Goal: Information Seeking & Learning: Learn about a topic

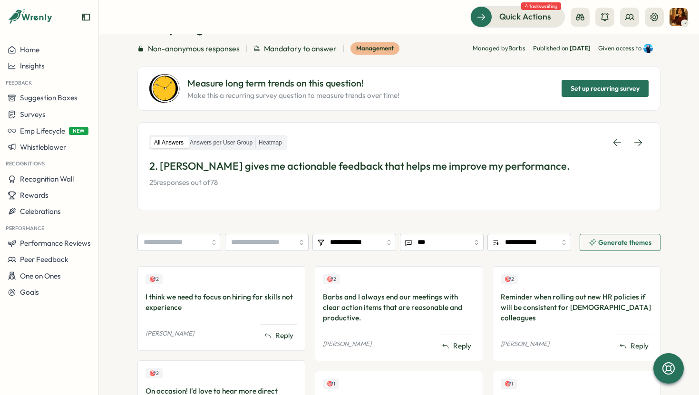
scroll to position [36, 0]
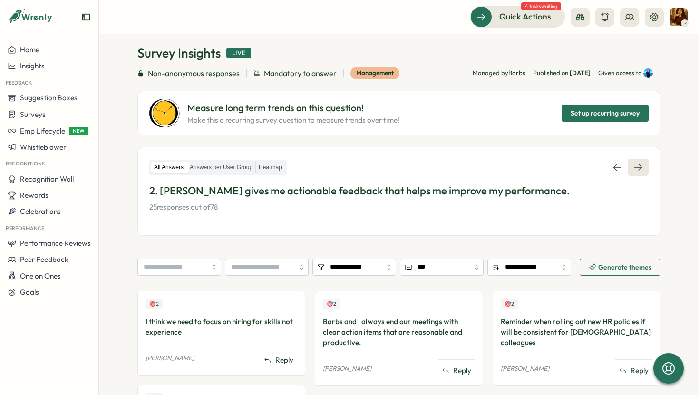
click at [645, 173] on link at bounding box center [638, 167] width 21 height 17
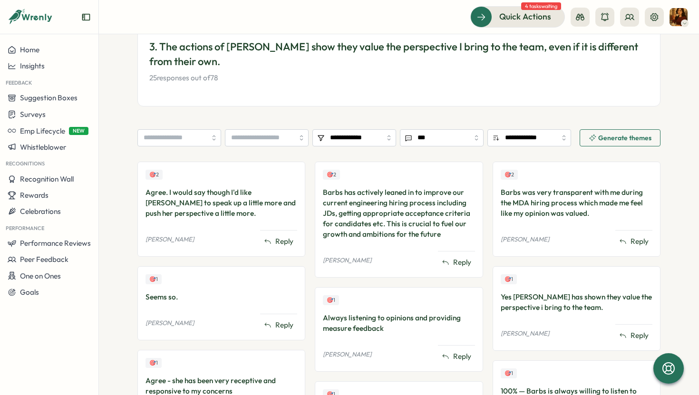
scroll to position [134, 0]
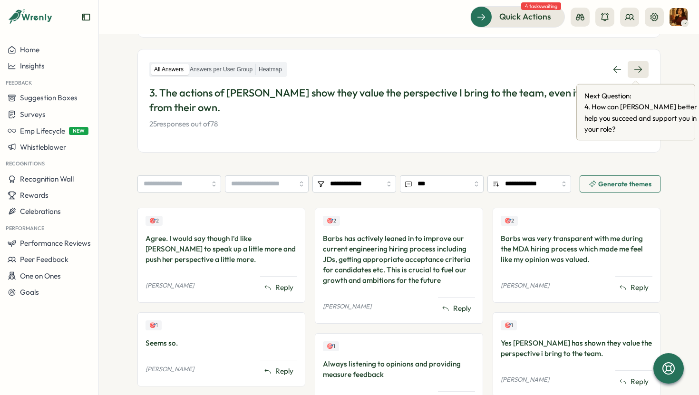
click at [642, 64] on link at bounding box center [638, 69] width 21 height 17
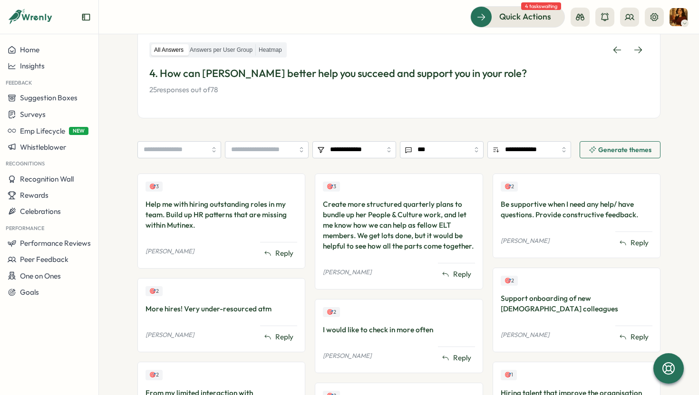
scroll to position [144, 0]
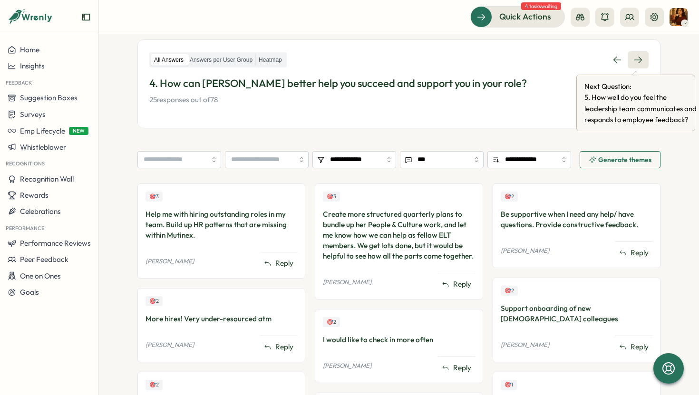
click at [637, 64] on icon at bounding box center [638, 60] width 10 height 10
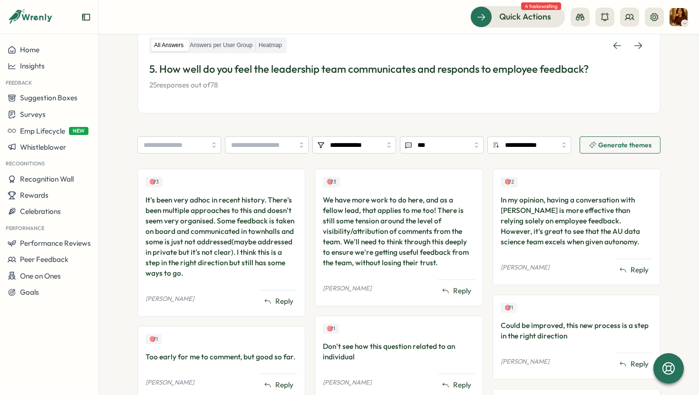
scroll to position [163, 0]
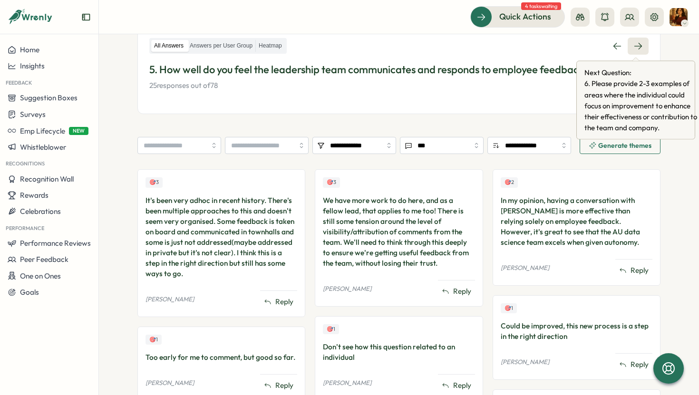
click at [645, 47] on link at bounding box center [638, 46] width 21 height 17
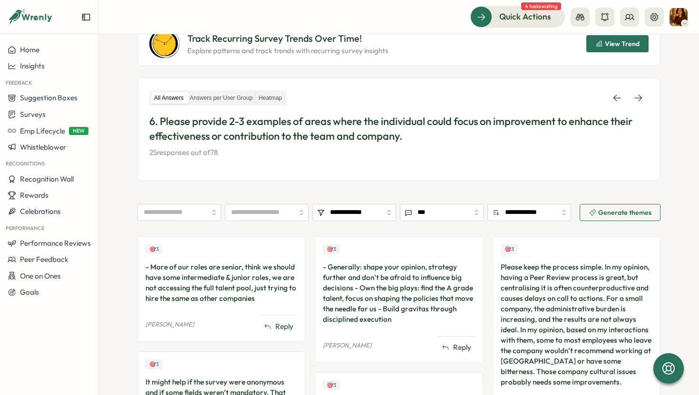
scroll to position [125, 0]
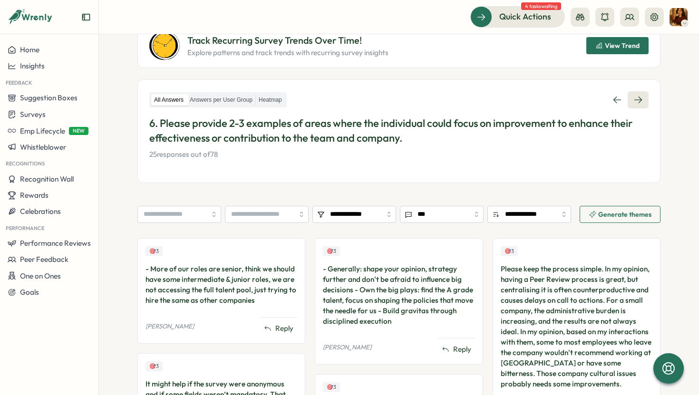
click at [638, 103] on icon at bounding box center [638, 100] width 10 height 10
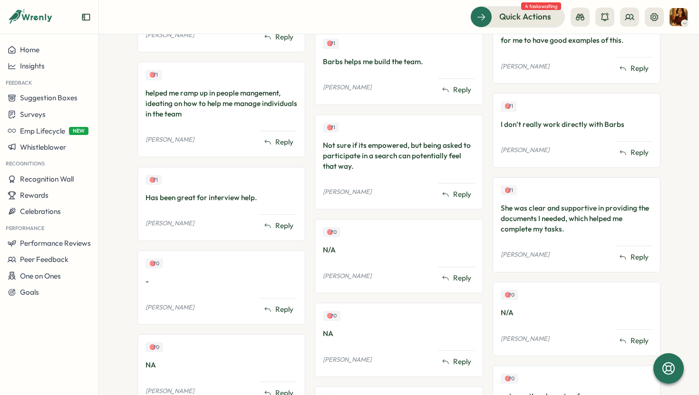
scroll to position [496, 0]
